Goal: Transaction & Acquisition: Purchase product/service

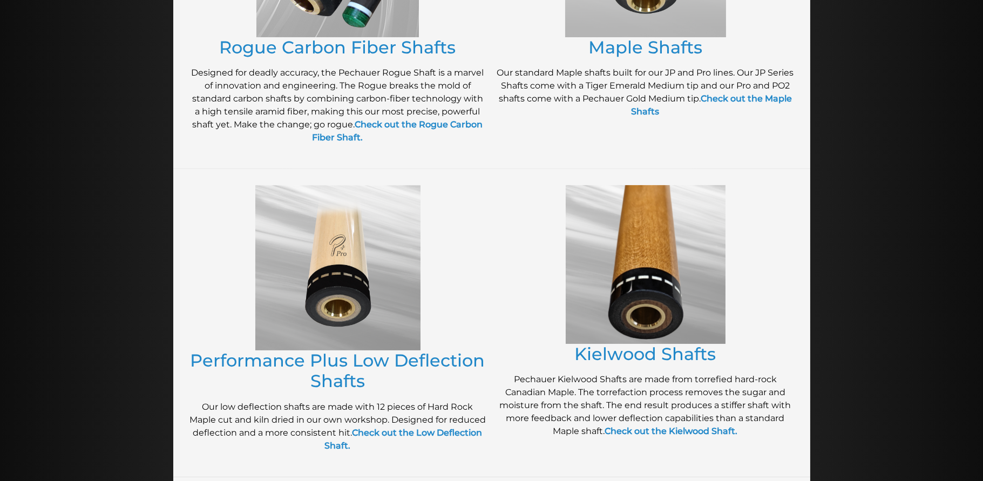
scroll to position [270, 0]
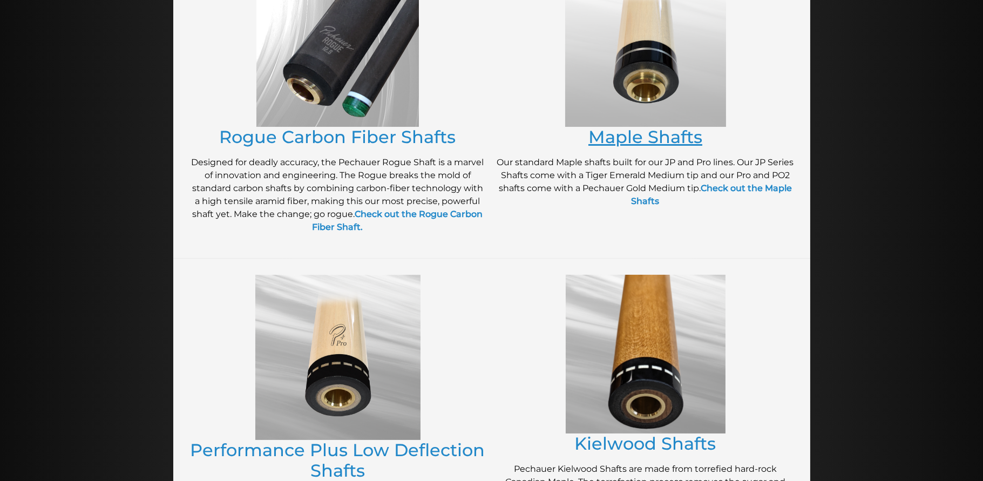
click at [658, 132] on link "Maple Shafts" at bounding box center [645, 136] width 114 height 21
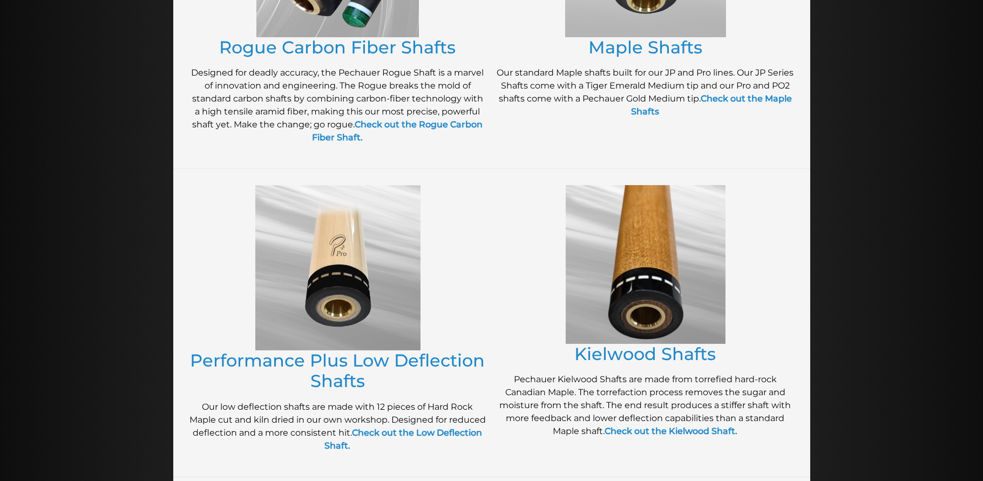
scroll to position [450, 0]
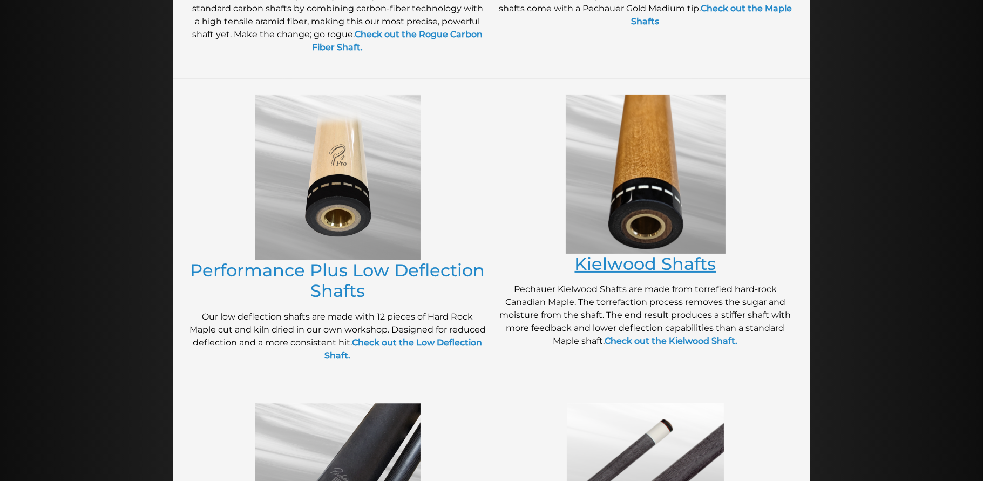
click at [611, 262] on link "Kielwood Shafts" at bounding box center [645, 263] width 141 height 21
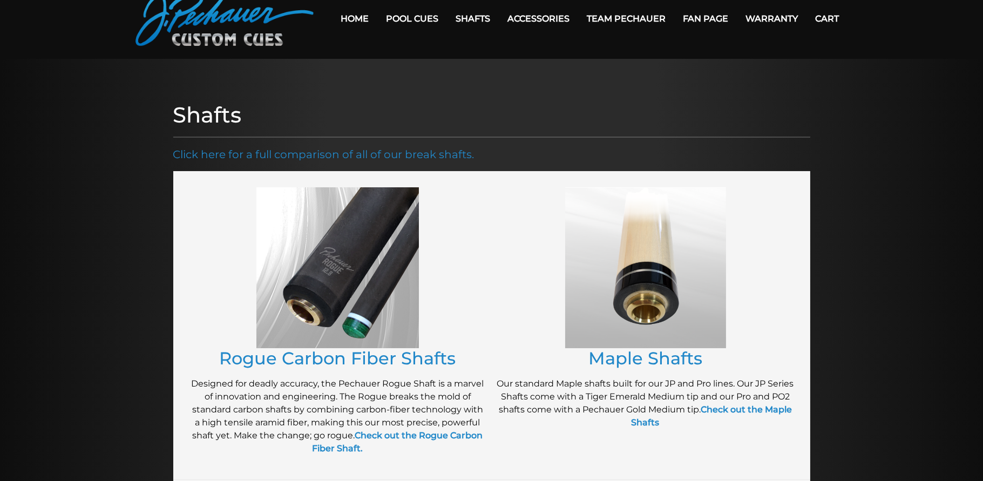
scroll to position [0, 0]
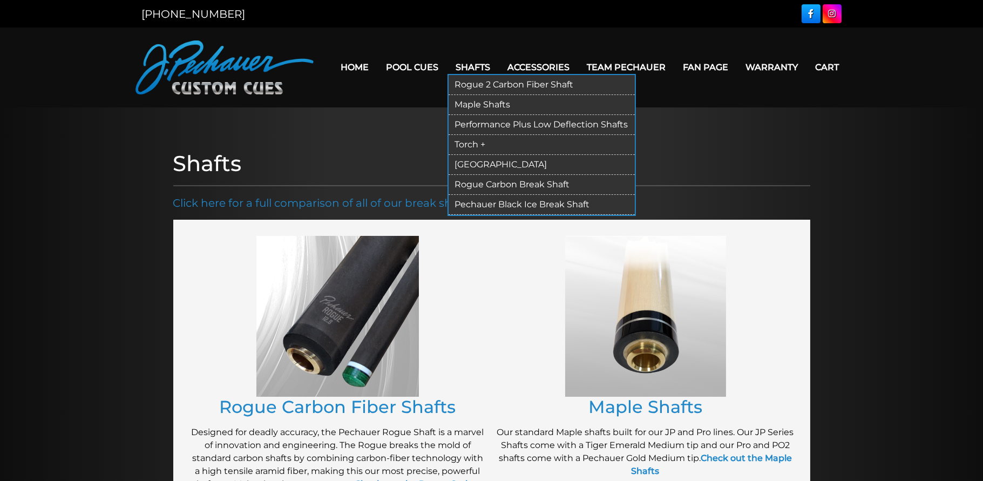
click at [491, 144] on link "Torch +" at bounding box center [541, 145] width 186 height 20
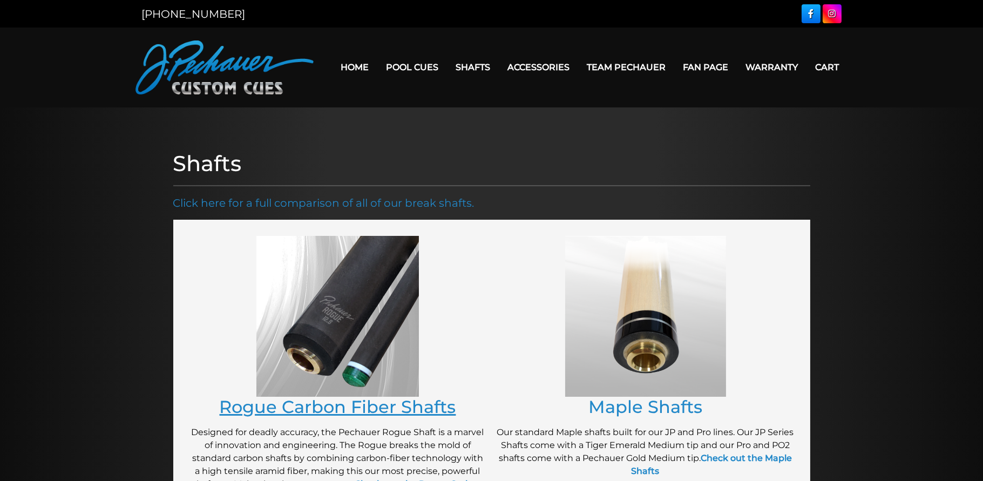
scroll to position [90, 0]
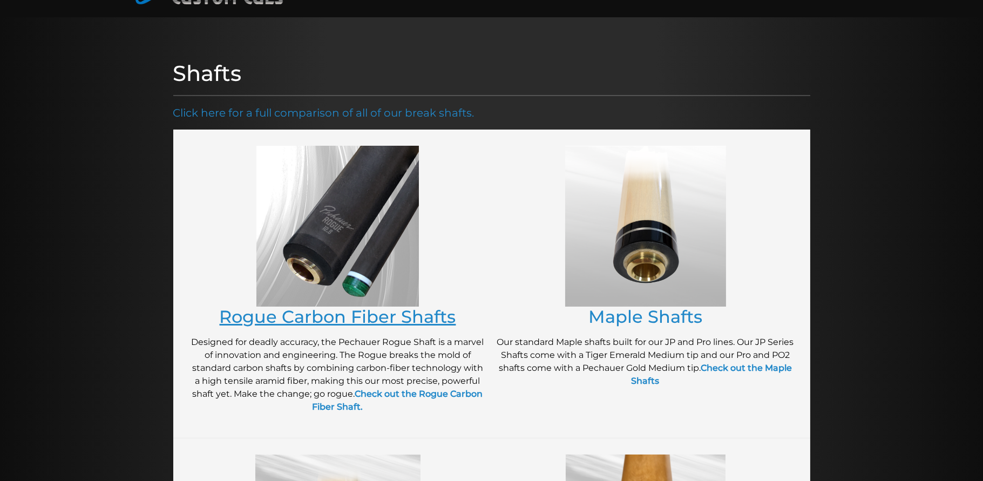
click at [375, 310] on link "Rogue Carbon Fiber Shafts" at bounding box center [338, 316] width 236 height 21
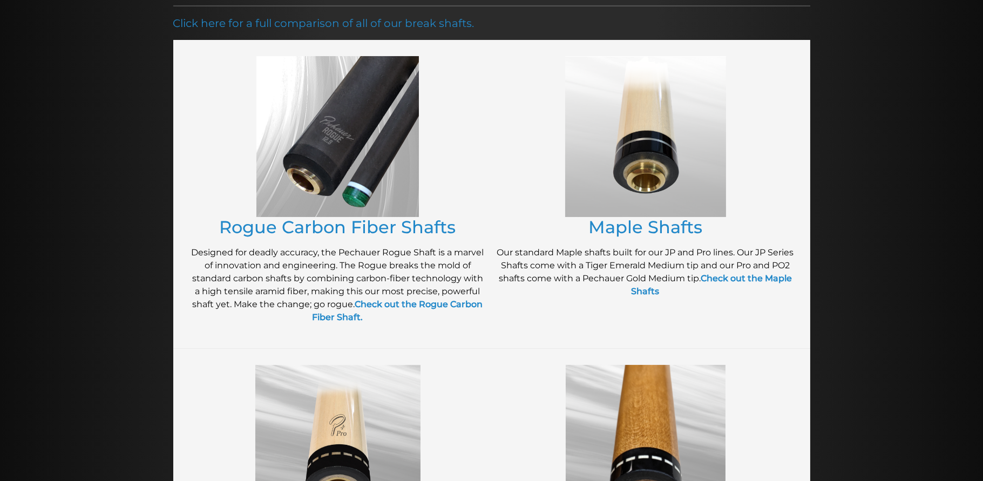
scroll to position [0, 0]
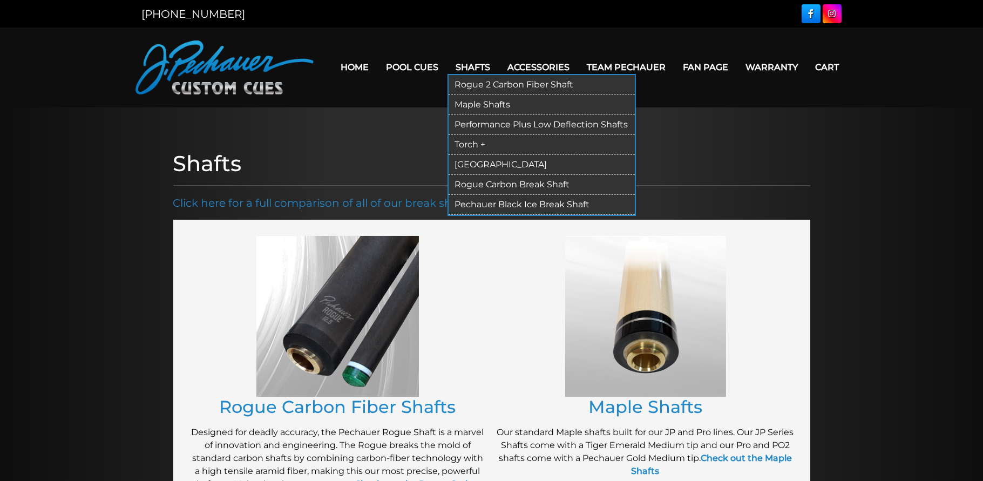
click at [496, 85] on link "Rogue 2 Carbon Fiber Shaft" at bounding box center [541, 85] width 186 height 20
click at [478, 145] on link "Torch +" at bounding box center [541, 145] width 186 height 20
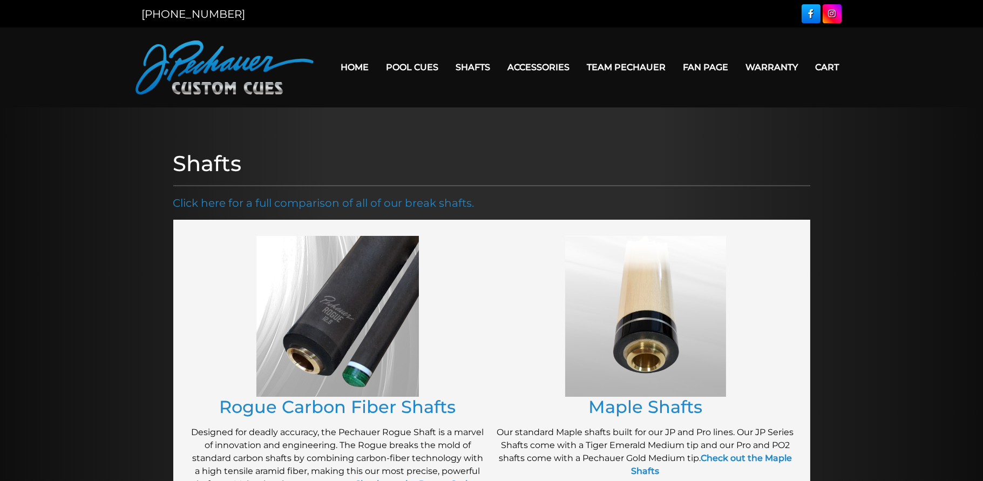
scroll to position [270, 0]
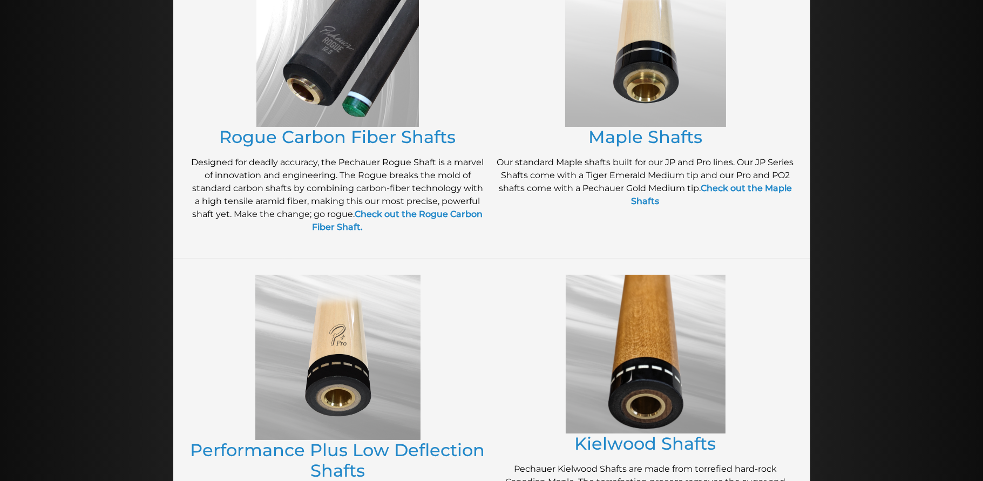
click at [322, 332] on img at bounding box center [337, 357] width 165 height 165
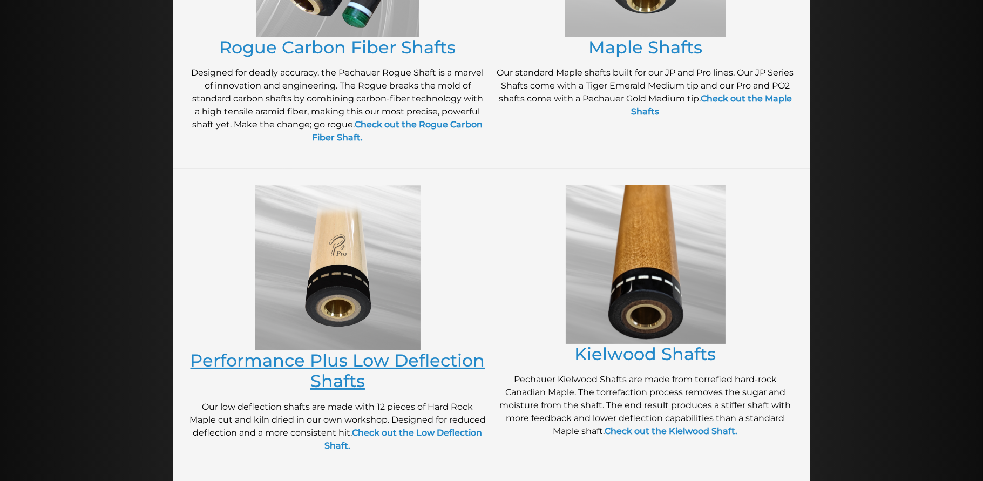
click at [382, 351] on link "Performance Plus Low Deflection Shafts" at bounding box center [338, 371] width 295 height 42
click at [348, 351] on link "Performance Plus Low Deflection Shafts" at bounding box center [338, 371] width 295 height 42
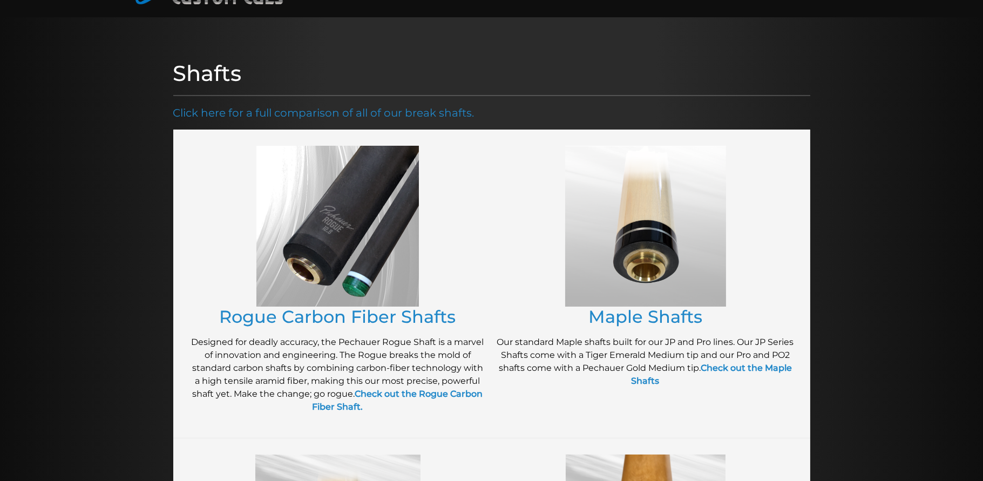
scroll to position [0, 0]
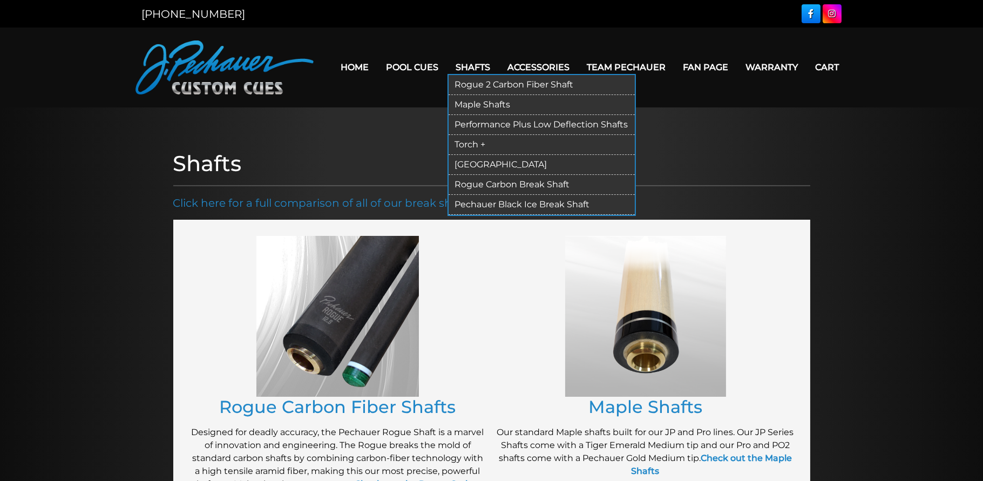
click at [489, 139] on link "Torch +" at bounding box center [541, 145] width 186 height 20
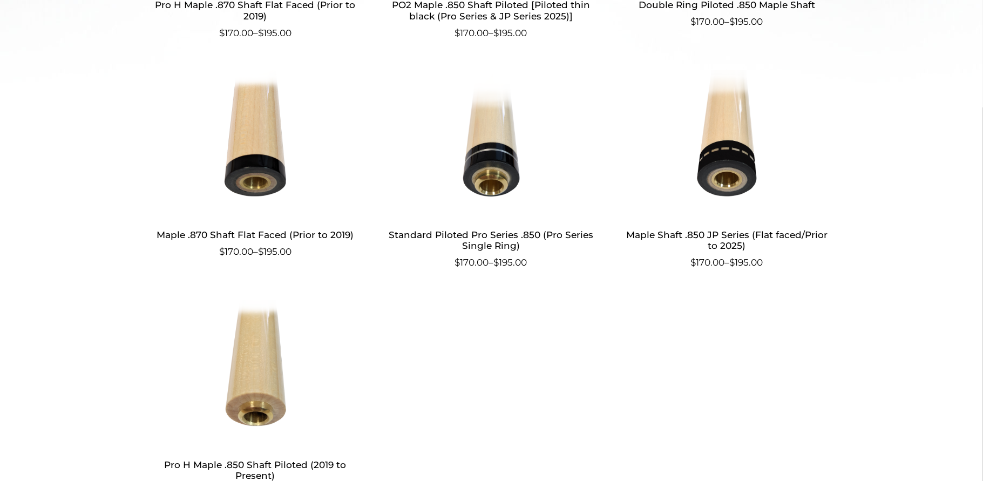
scroll to position [180, 0]
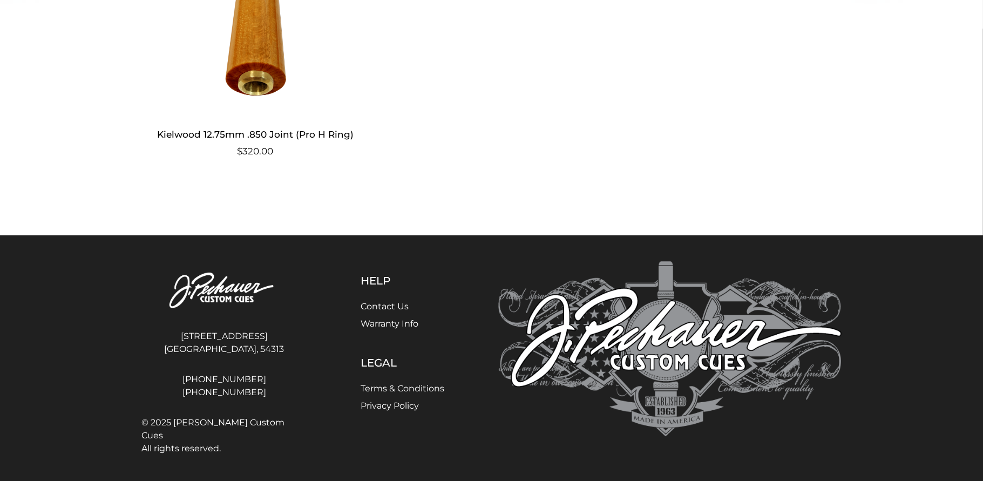
scroll to position [439, 0]
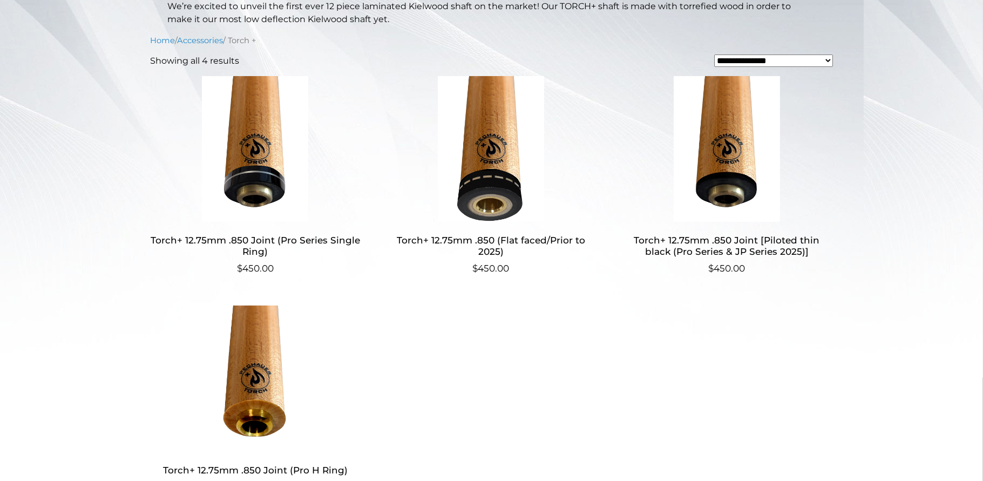
scroll to position [180, 0]
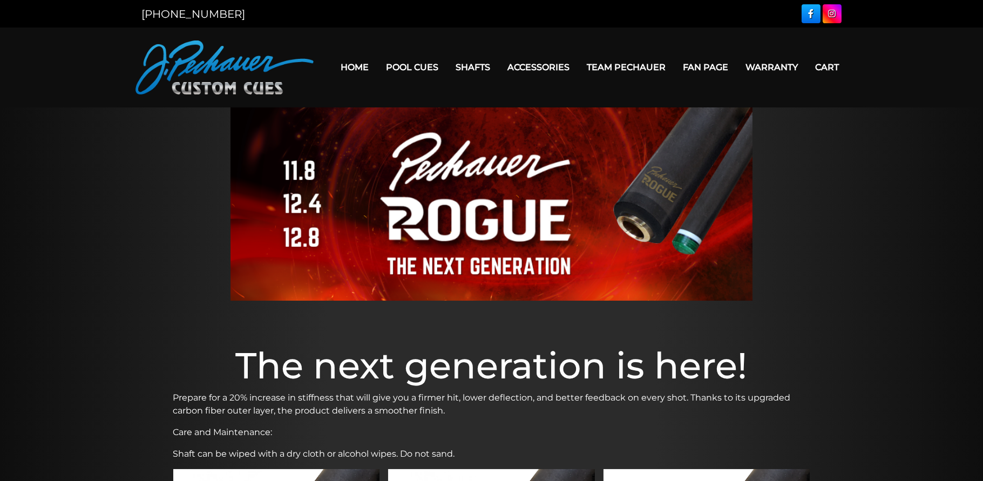
scroll to position [359, 0]
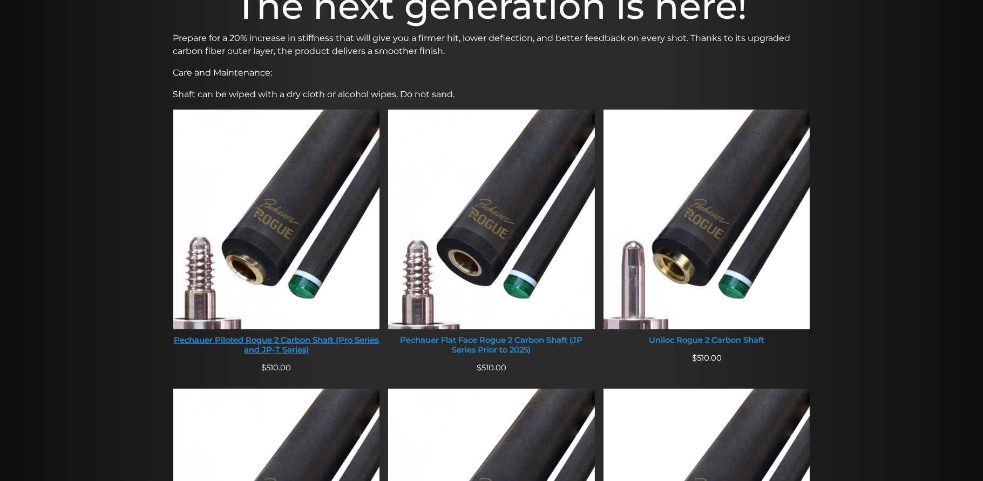
click at [287, 336] on div "Pechauer Piloted Rogue 2 Carbon Shaft (Pro Series and JP-T Series)" at bounding box center [276, 345] width 207 height 19
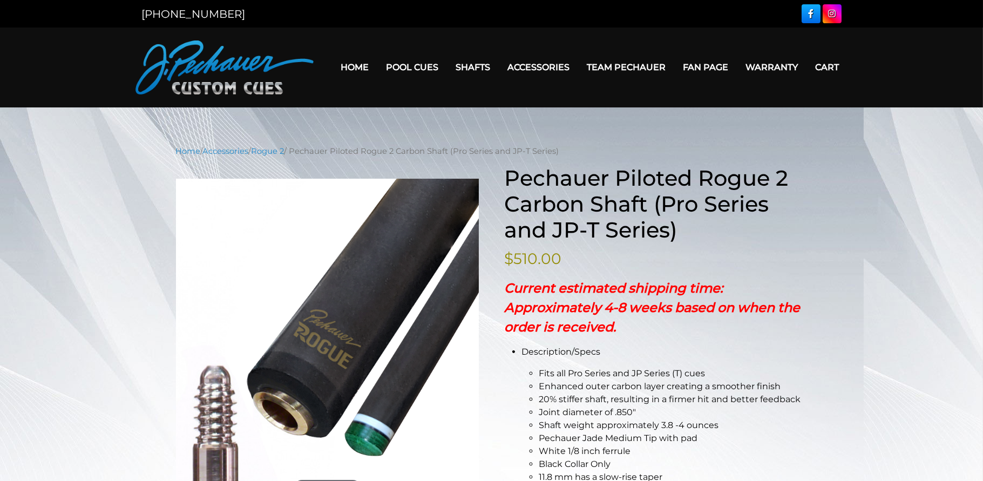
drag, startPoint x: 80, startPoint y: 106, endPoint x: 52, endPoint y: 85, distance: 35.8
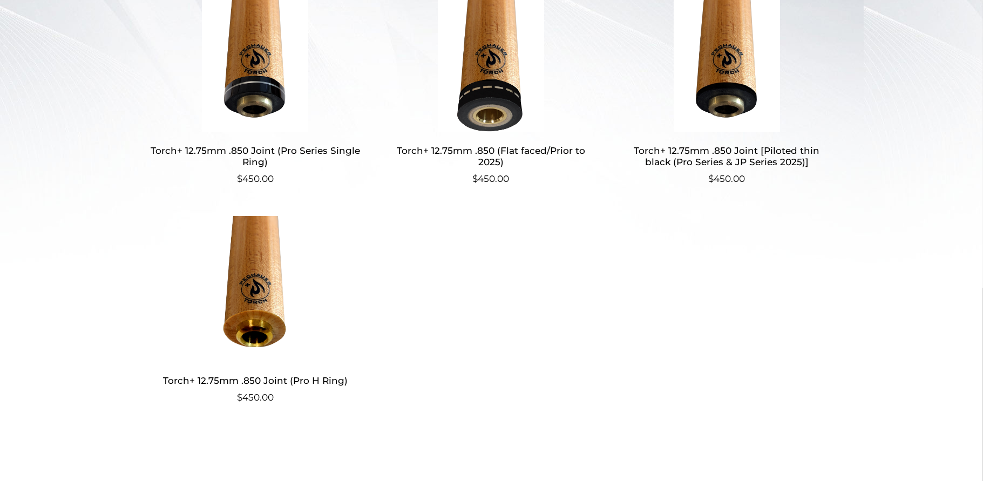
scroll to position [270, 0]
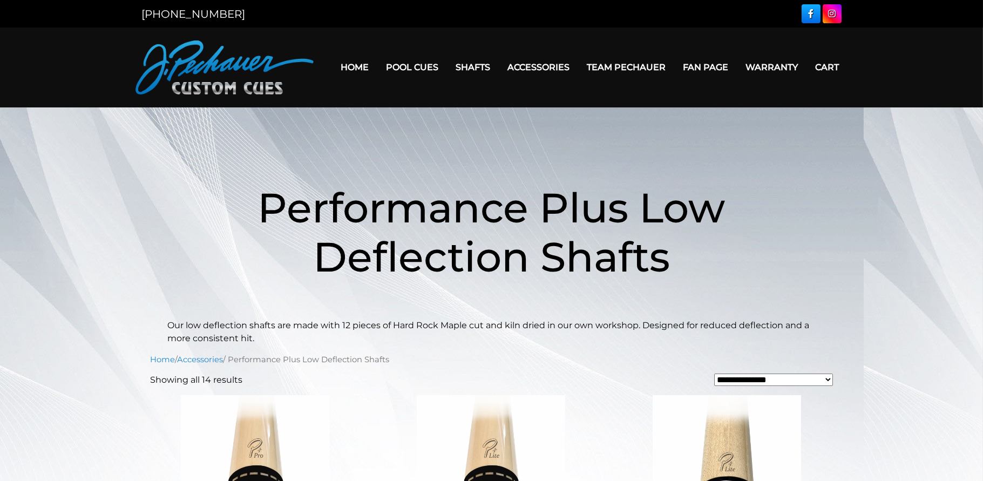
scroll to position [270, 0]
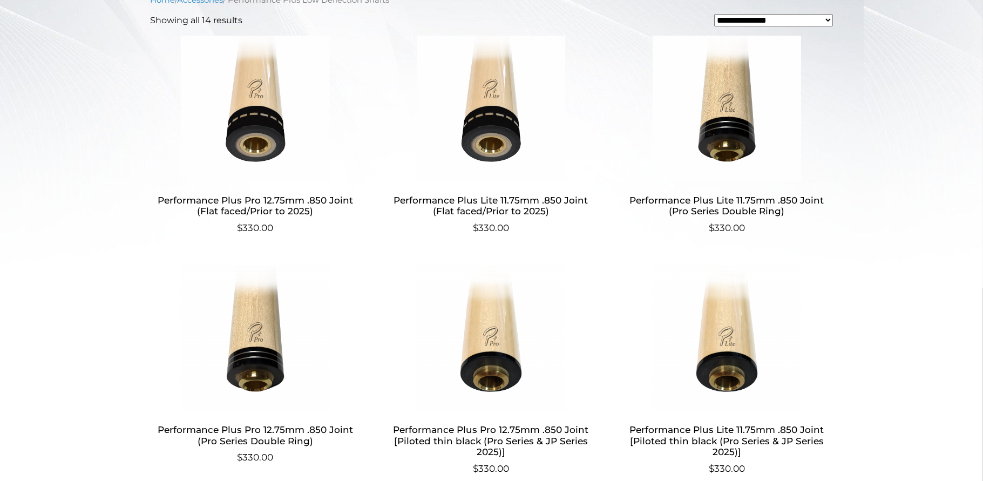
scroll to position [450, 0]
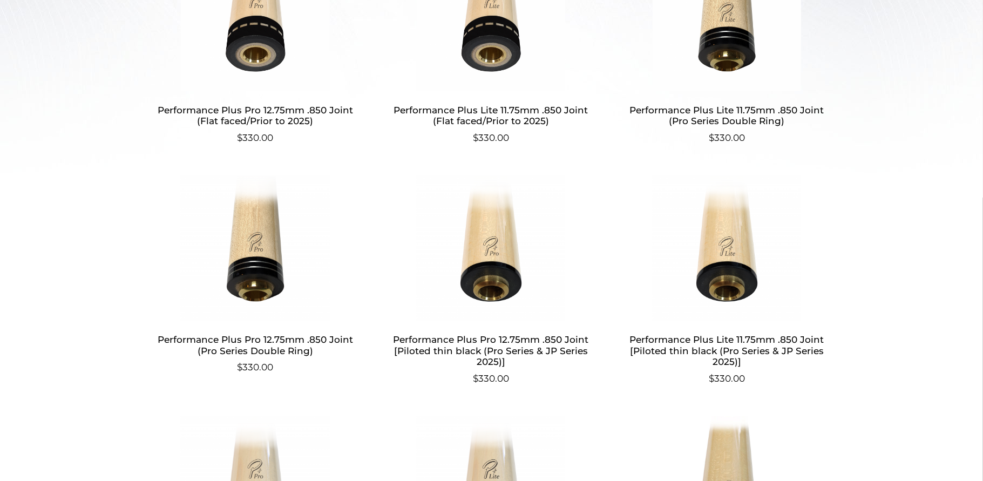
click at [498, 349] on h2 "Performance Plus Pro 12.75mm .850 Joint [Piloted thin black (Pro Series & JP Se…" at bounding box center [491, 351] width 210 height 42
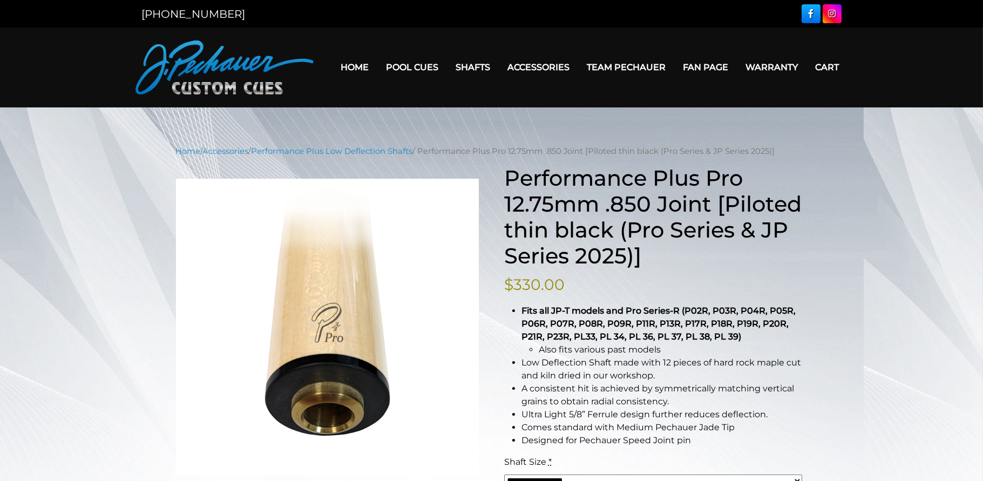
scroll to position [180, 0]
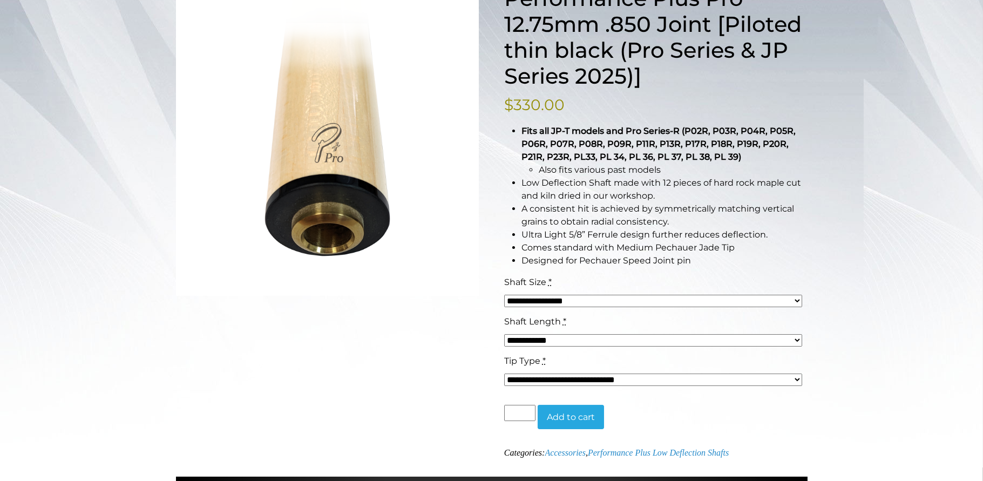
click at [645, 299] on select "**********" at bounding box center [653, 301] width 298 height 12
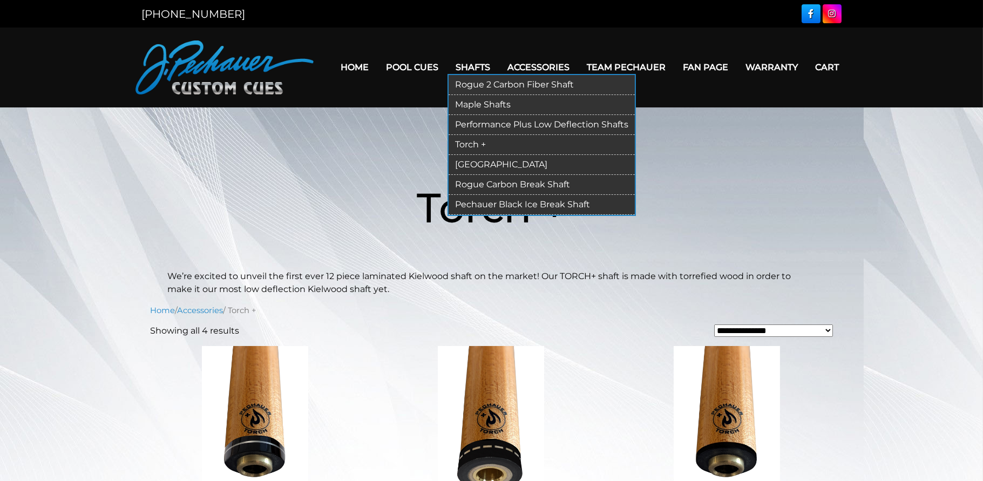
click at [460, 80] on link "Rogue 2 Carbon Fiber Shaft" at bounding box center [541, 85] width 186 height 20
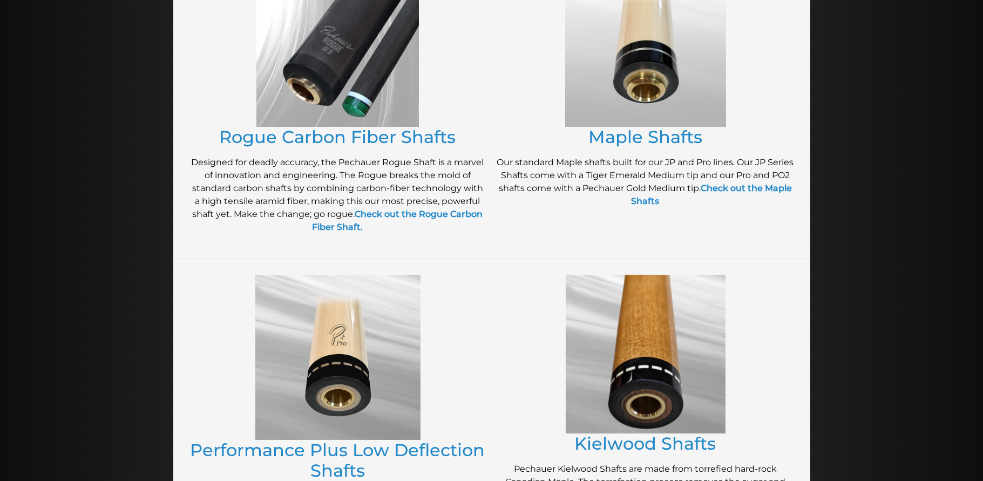
scroll to position [359, 0]
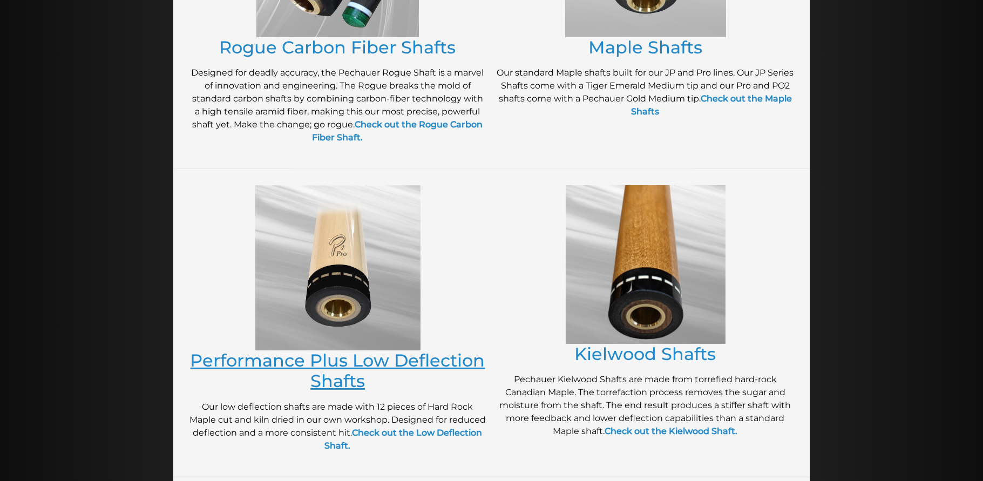
click at [400, 353] on link "Performance Plus Low Deflection Shafts" at bounding box center [338, 371] width 295 height 42
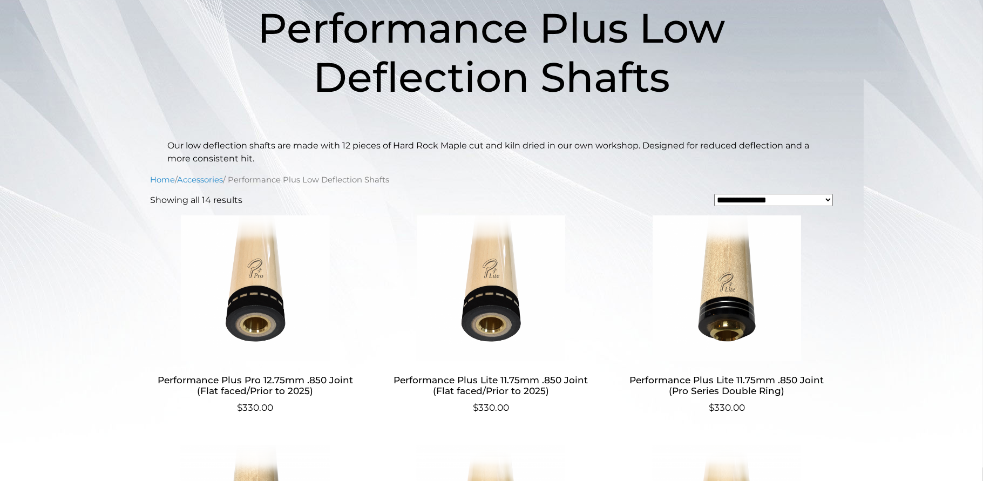
scroll to position [270, 0]
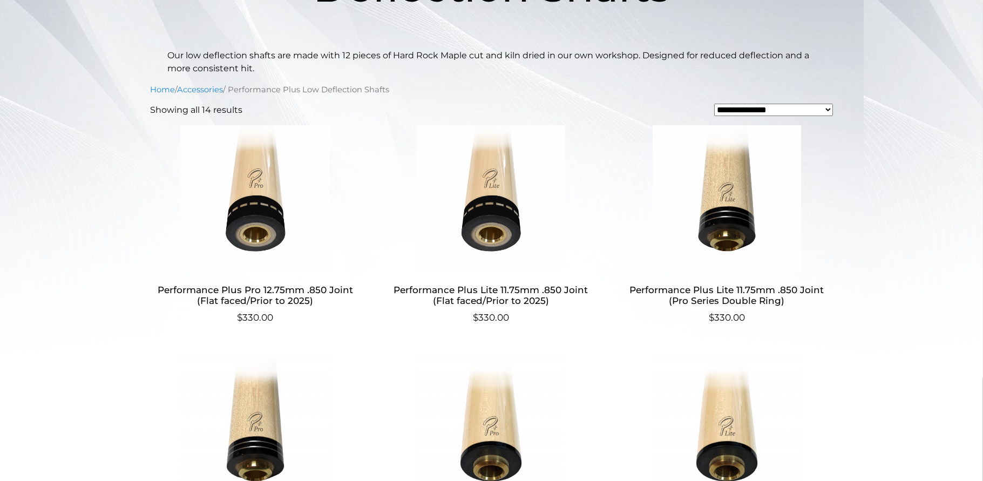
click at [282, 287] on h2 "Performance Plus Pro 12.75mm .850 Joint (Flat faced/Prior to 2025)" at bounding box center [256, 295] width 210 height 31
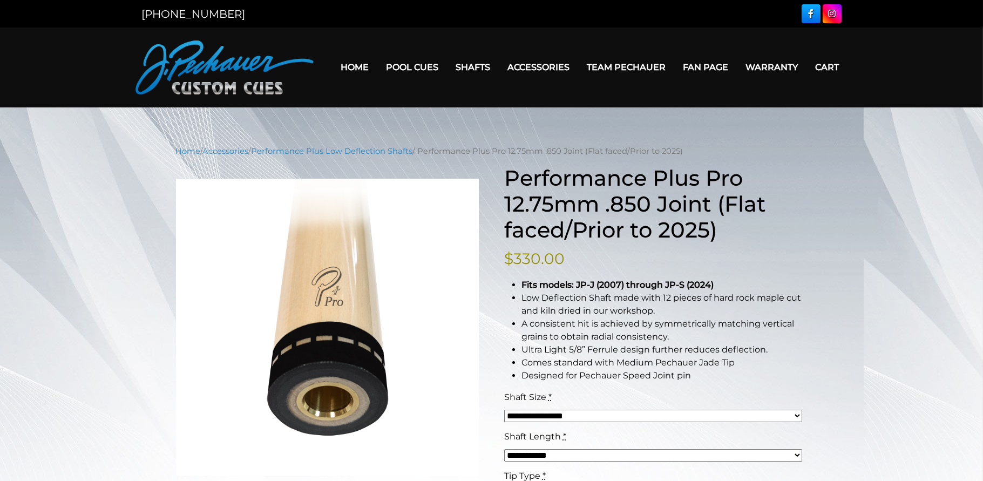
scroll to position [90, 0]
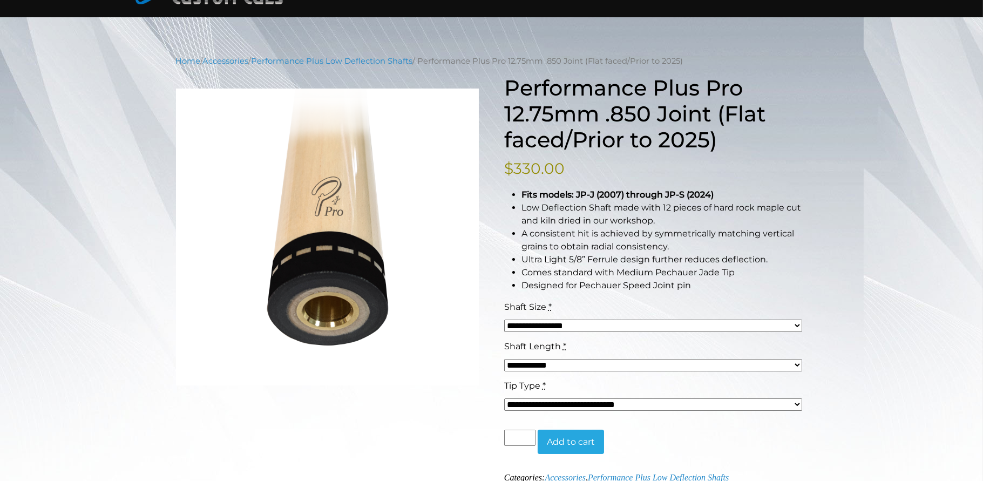
click at [702, 365] on select "**********" at bounding box center [653, 365] width 298 height 12
click at [703, 365] on select "**********" at bounding box center [653, 365] width 298 height 12
click at [866, 319] on div "**********" at bounding box center [491, 382] width 983 height 655
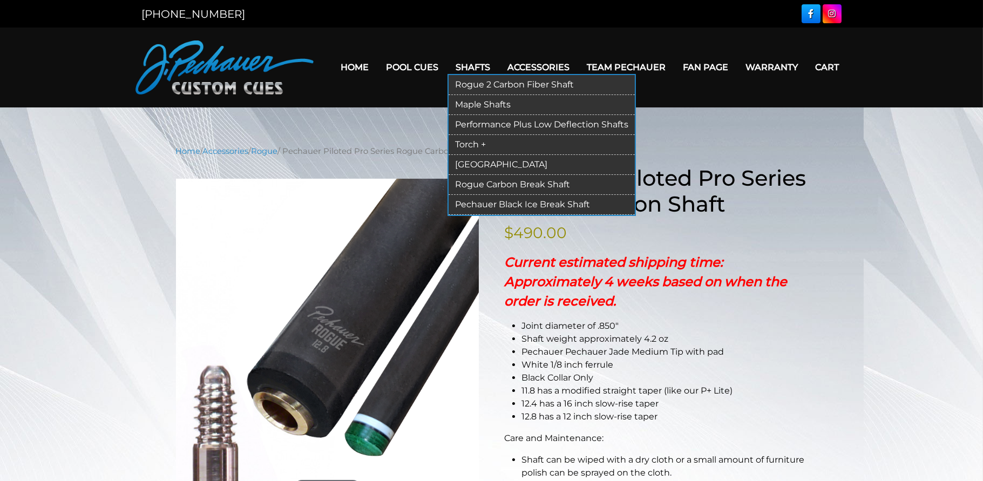
click at [479, 83] on link "Rogue 2 Carbon Fiber Shaft" at bounding box center [541, 85] width 186 height 20
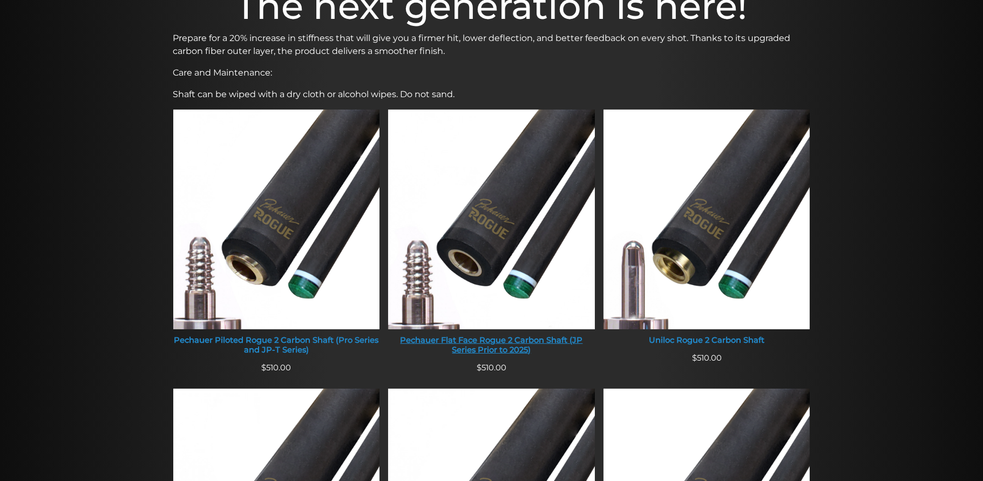
scroll to position [450, 0]
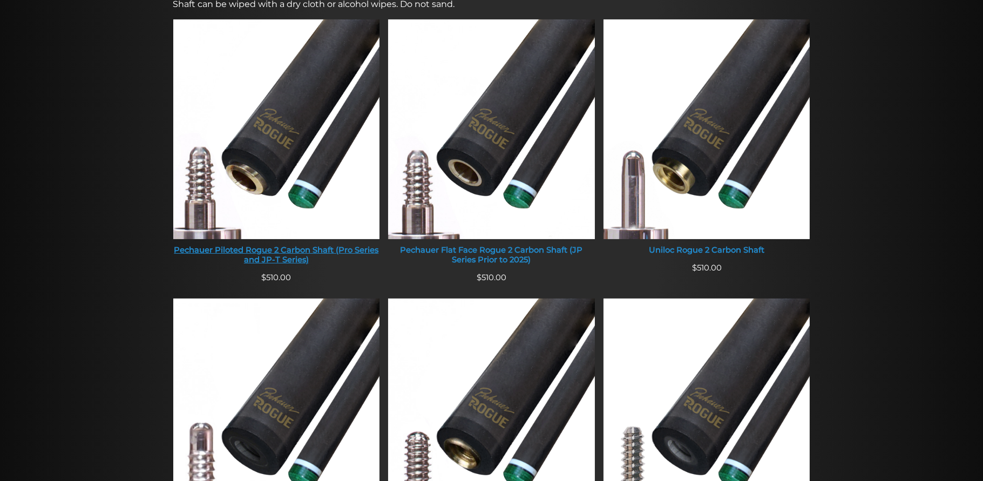
click at [252, 255] on div "Pechauer Piloted Rogue 2 Carbon Shaft (Pro Series and JP-T Series)" at bounding box center [276, 255] width 207 height 19
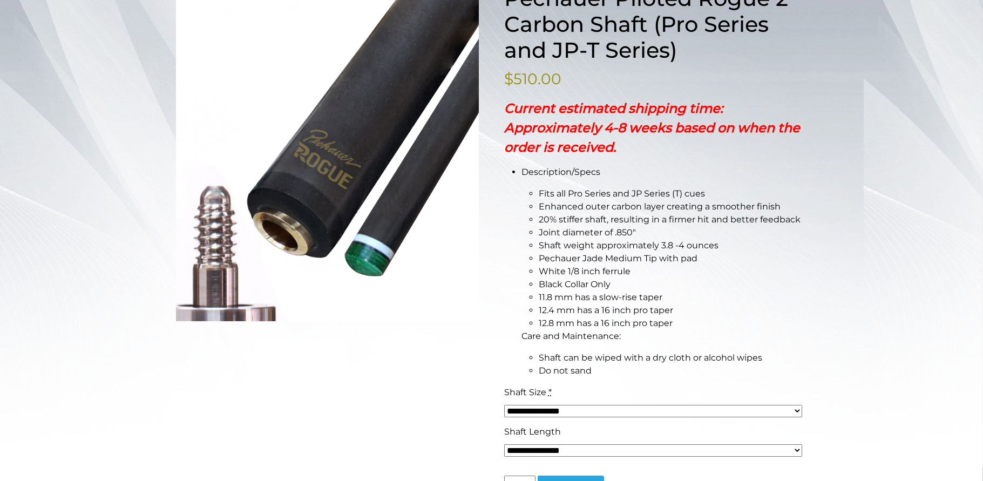
scroll to position [359, 0]
